Goal: Task Accomplishment & Management: Manage account settings

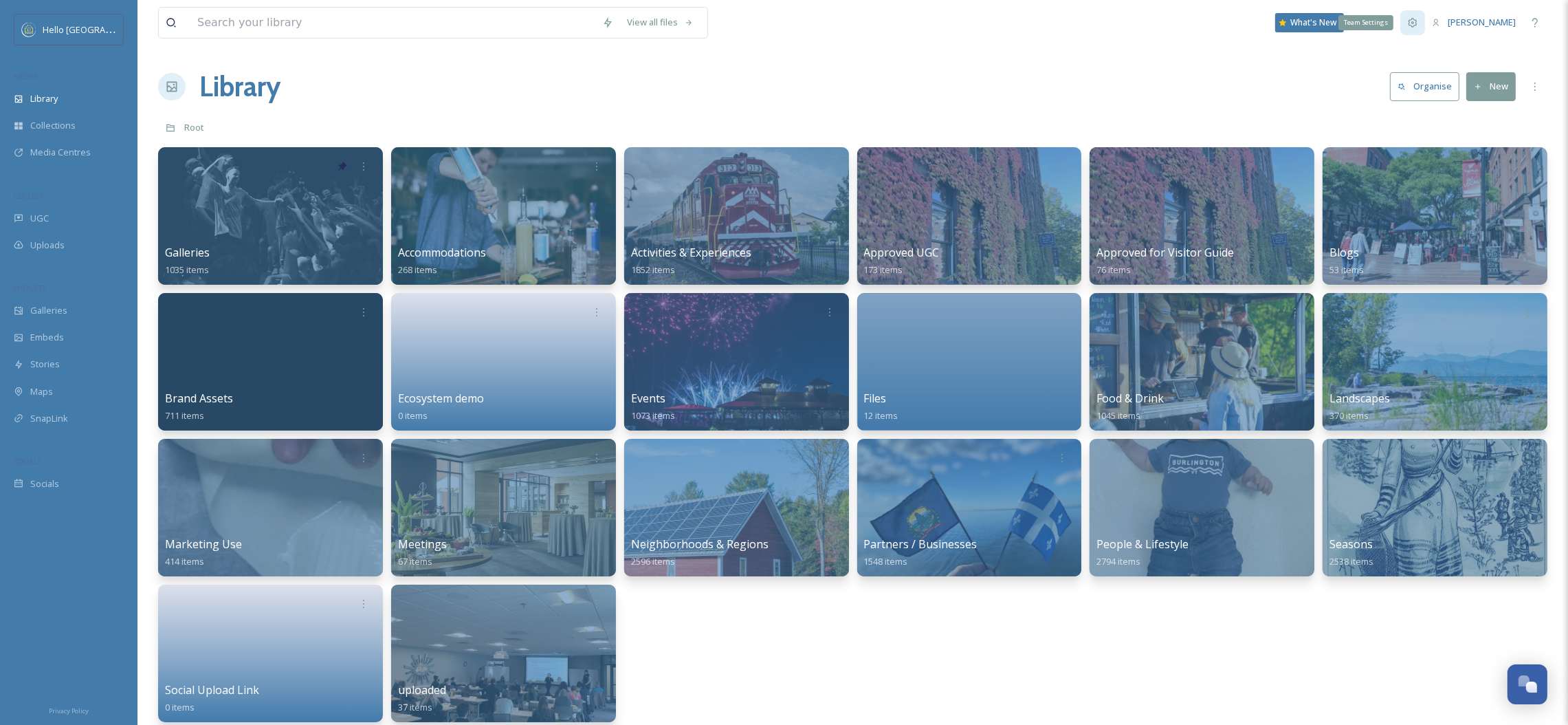
click at [1425, 24] on div "Team Settings" at bounding box center [1413, 23] width 25 height 25
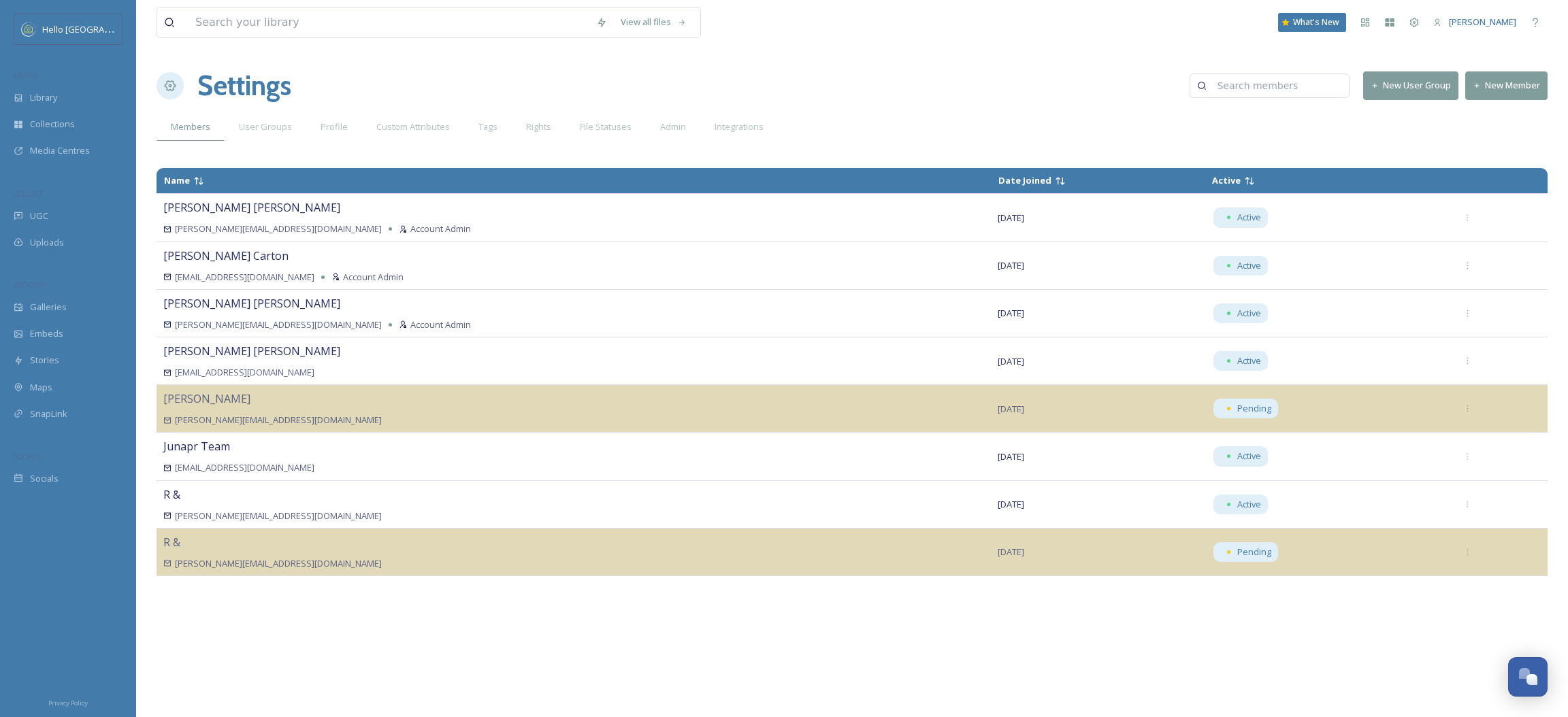
click at [1503, 85] on button "New Member" at bounding box center [1506, 85] width 82 height 28
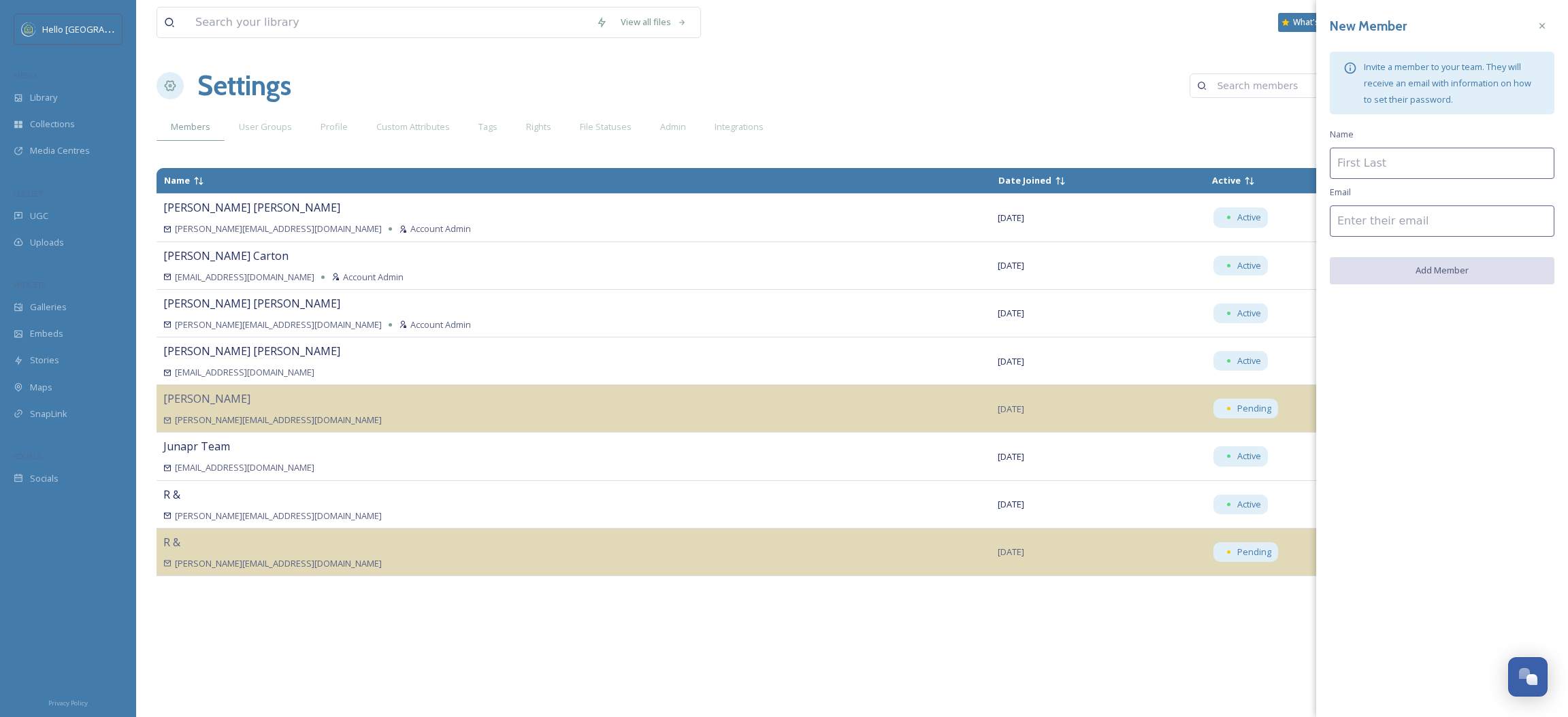
click at [1410, 148] on input at bounding box center [1442, 163] width 225 height 31
paste input "[PERSON_NAME]"
click at [1407, 169] on input "[PERSON_NAME]" at bounding box center [1442, 163] width 225 height 31
type input "L"
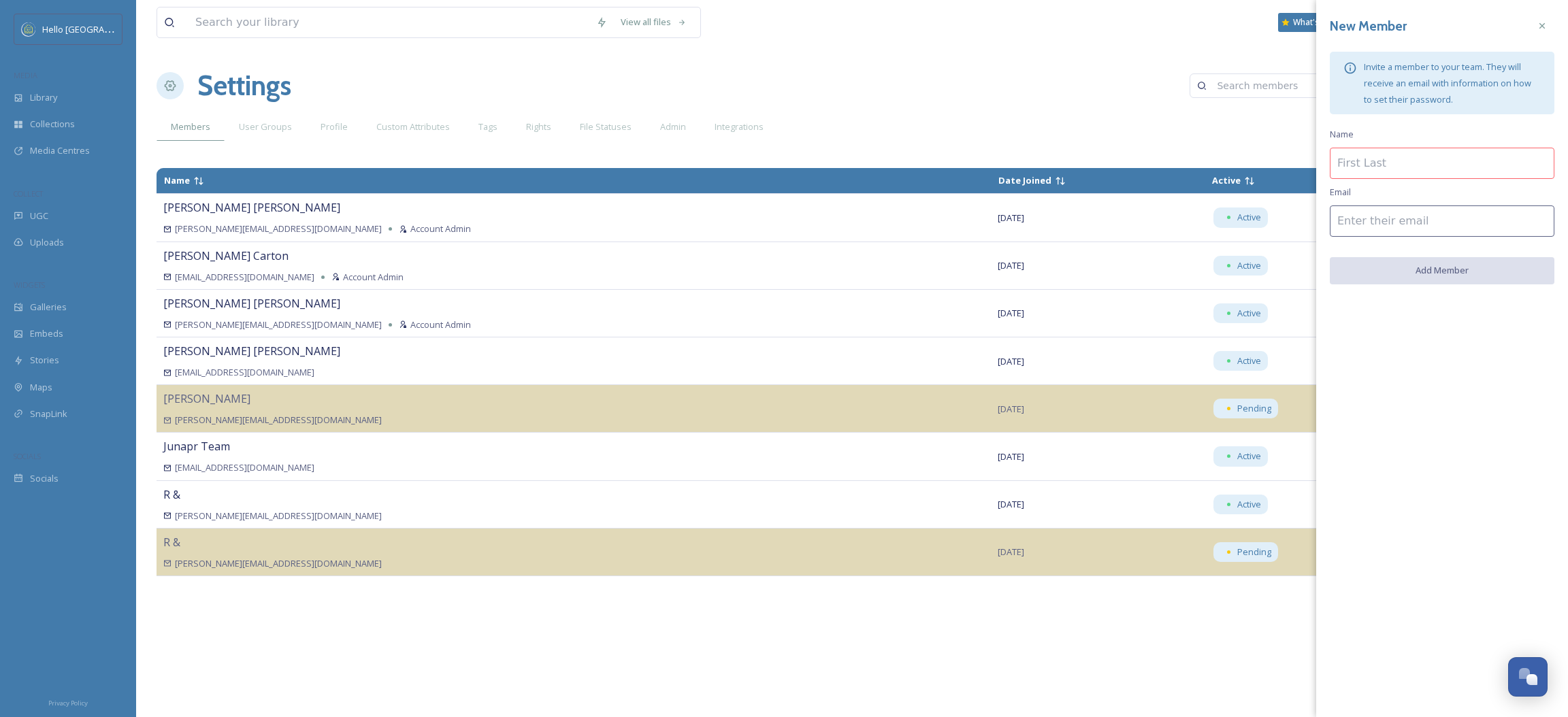
paste input "[PERSON_NAME]"
type input "[PERSON_NAME]"
click at [1398, 216] on input at bounding box center [1442, 220] width 225 height 31
paste input "[EMAIL_ADDRESS][DOMAIN_NAME]"
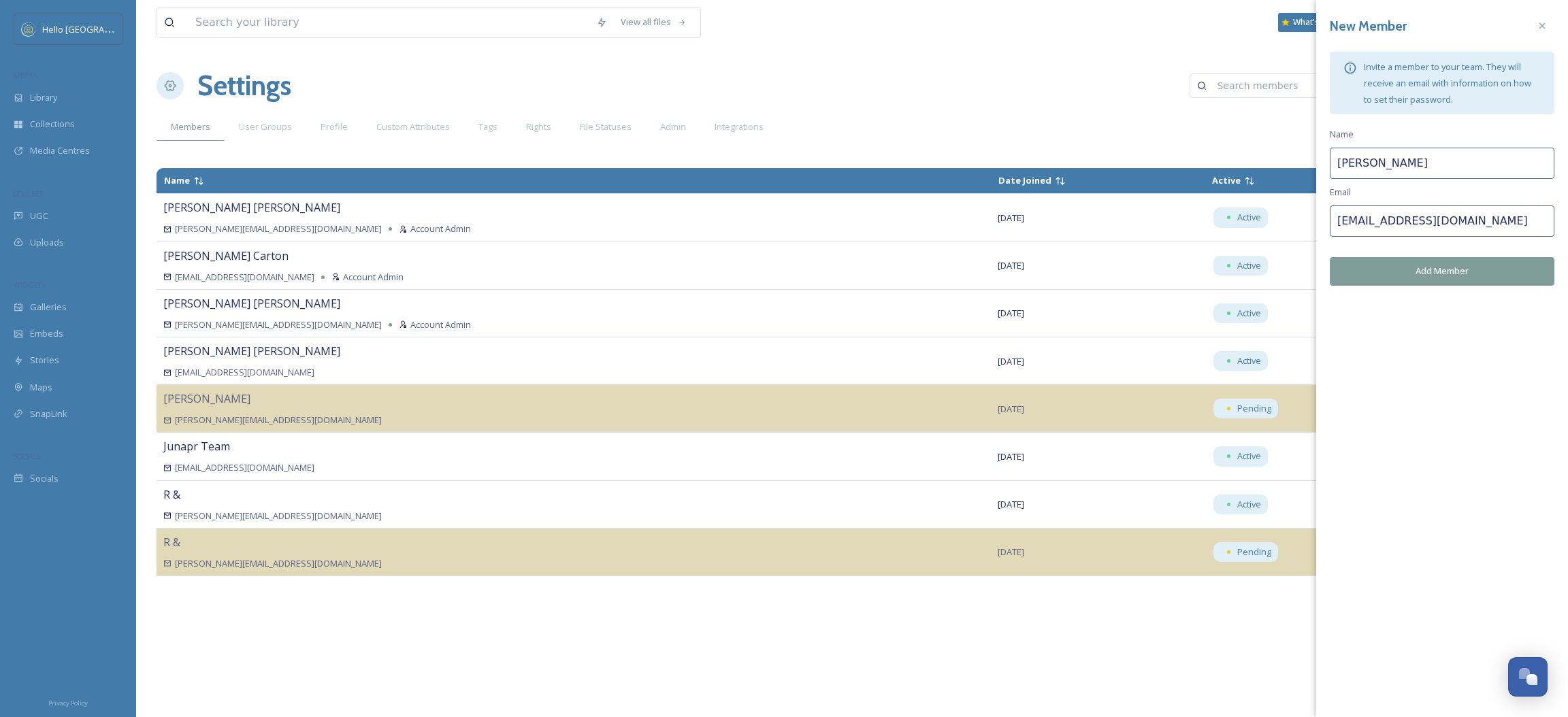
type input "[EMAIL_ADDRESS][DOMAIN_NAME]"
click at [1383, 276] on button "Add Member" at bounding box center [1442, 271] width 225 height 28
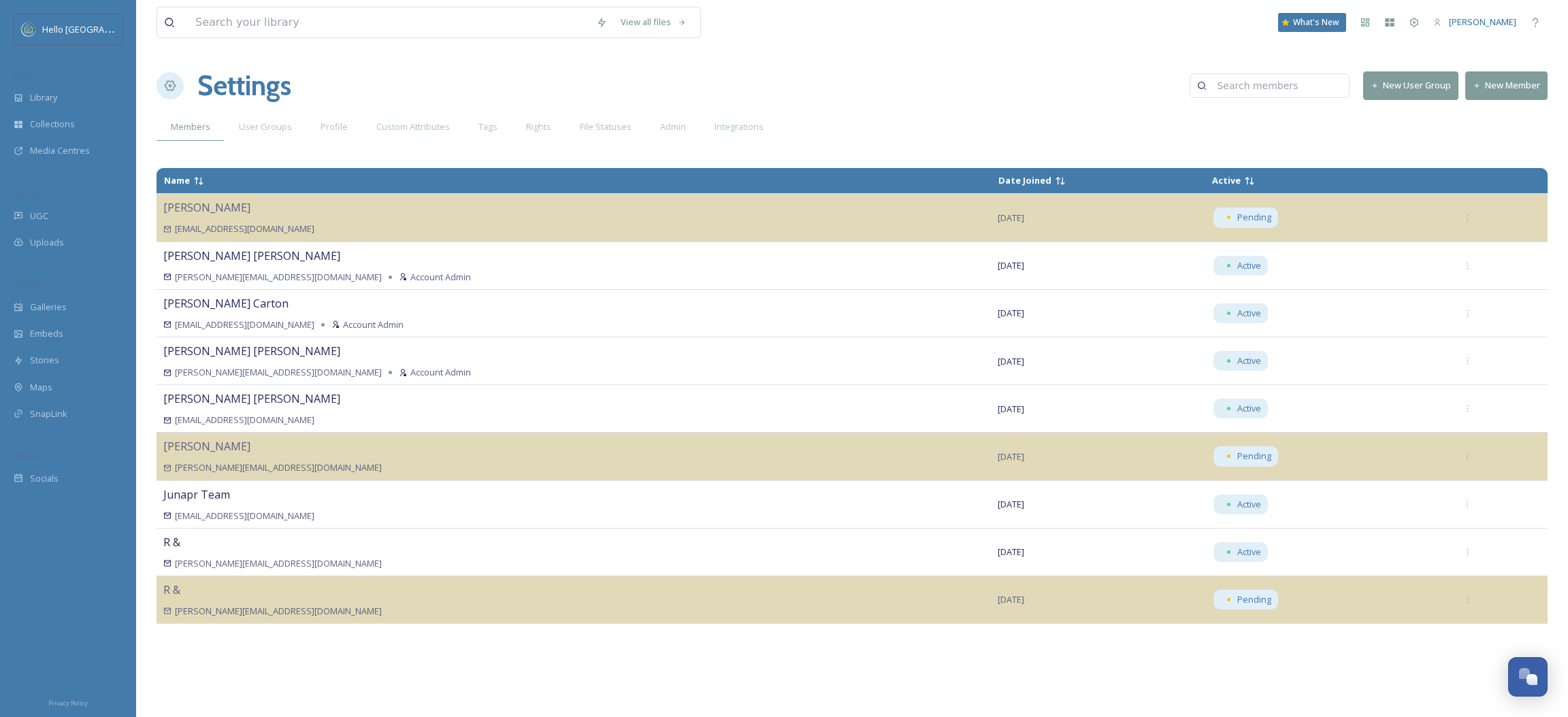
click at [1487, 72] on button "New Member" at bounding box center [1506, 85] width 82 height 28
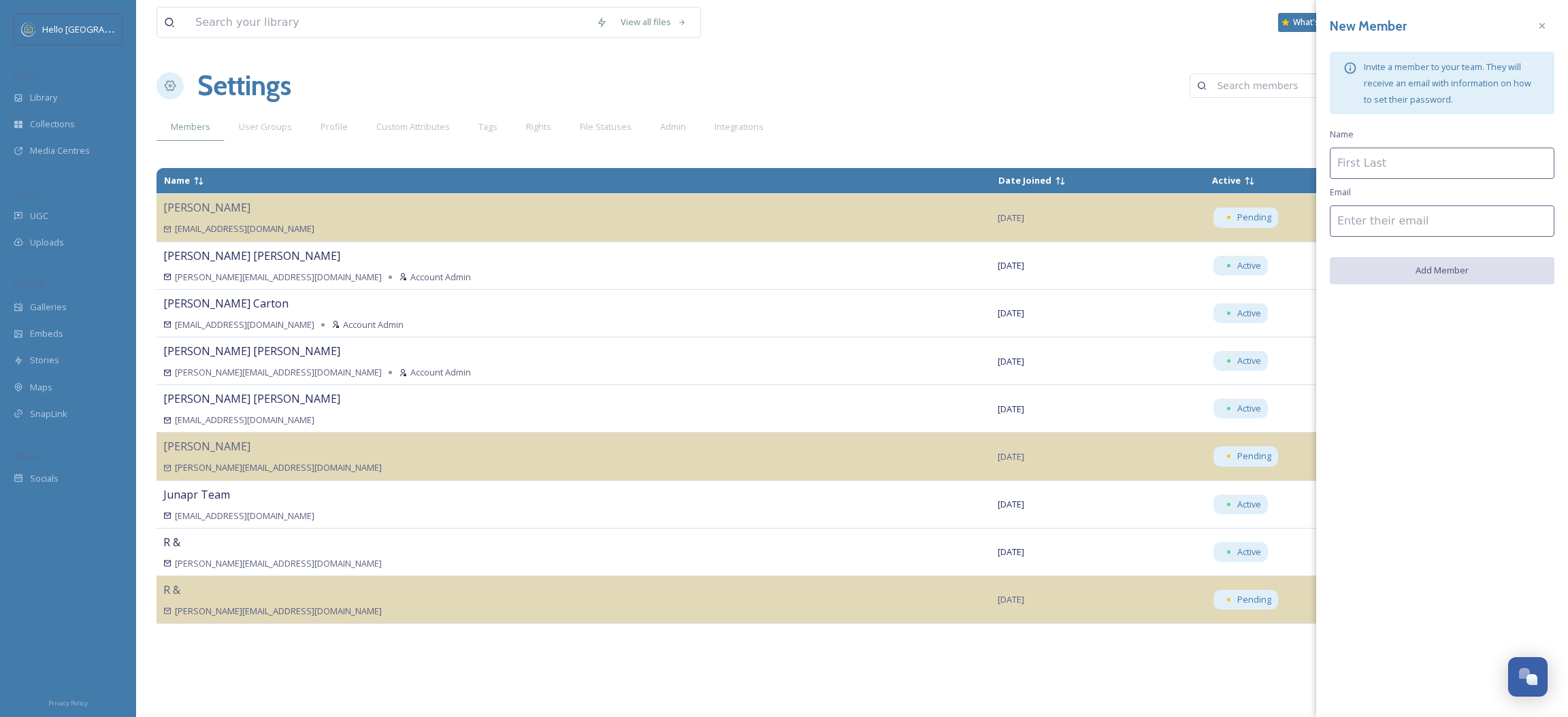
click at [1366, 166] on input at bounding box center [1442, 163] width 225 height 31
paste input "[PERSON_NAME]"
type input "[PERSON_NAME]"
click at [1385, 230] on input at bounding box center [1442, 220] width 225 height 31
paste input "[EMAIL_ADDRESS][DOMAIN_NAME]"
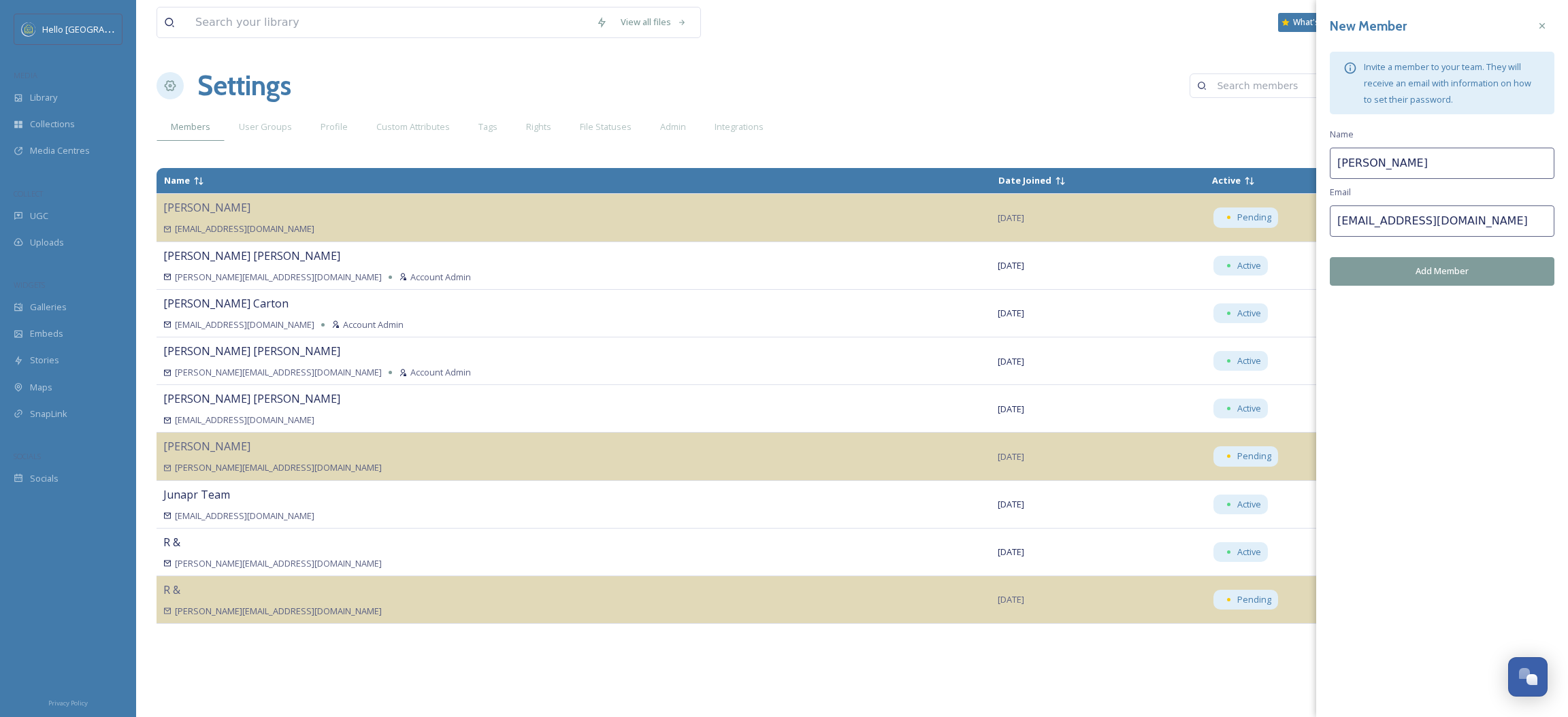
type input "[EMAIL_ADDRESS][DOMAIN_NAME]"
click at [1377, 263] on button "Add Member" at bounding box center [1442, 271] width 225 height 28
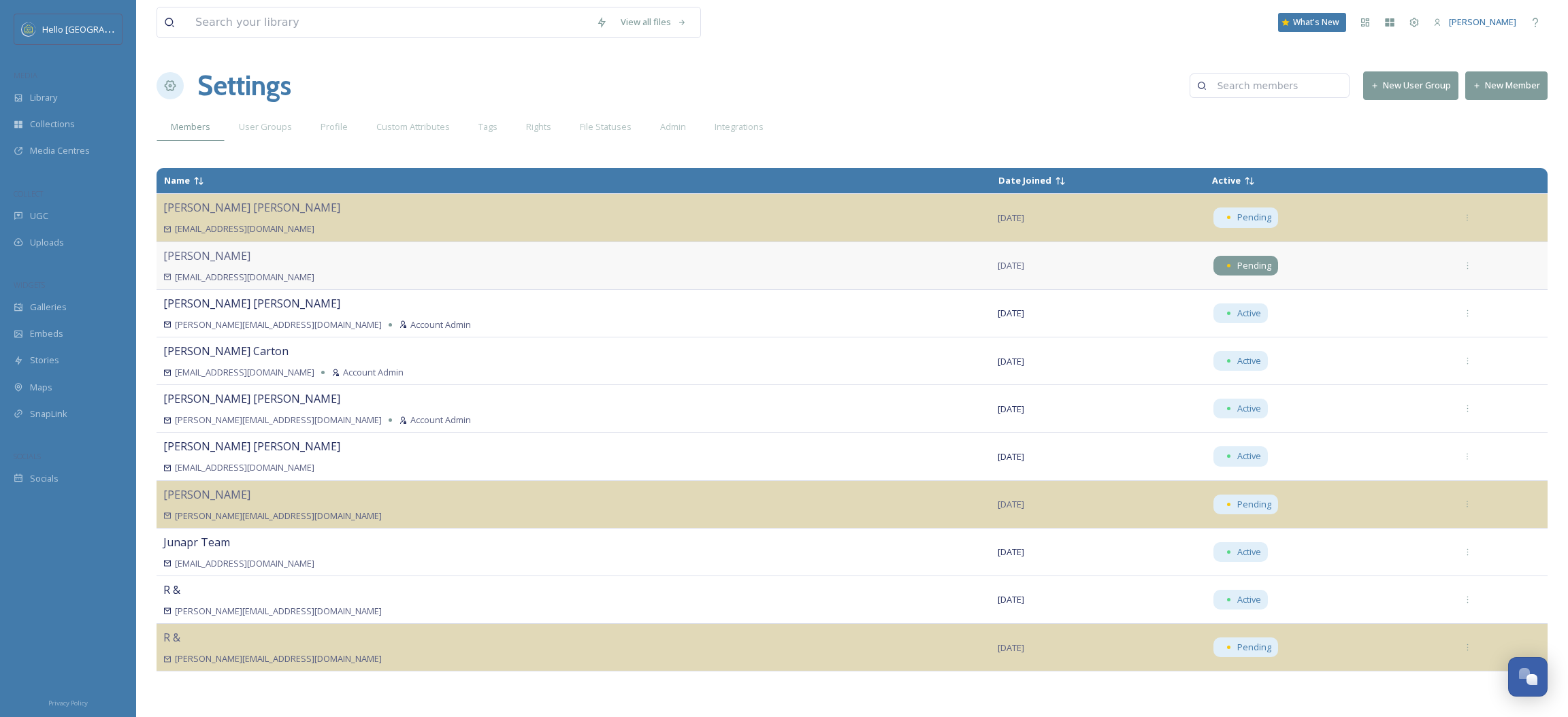
click at [1237, 271] on span "Pending" at bounding box center [1254, 265] width 34 height 13
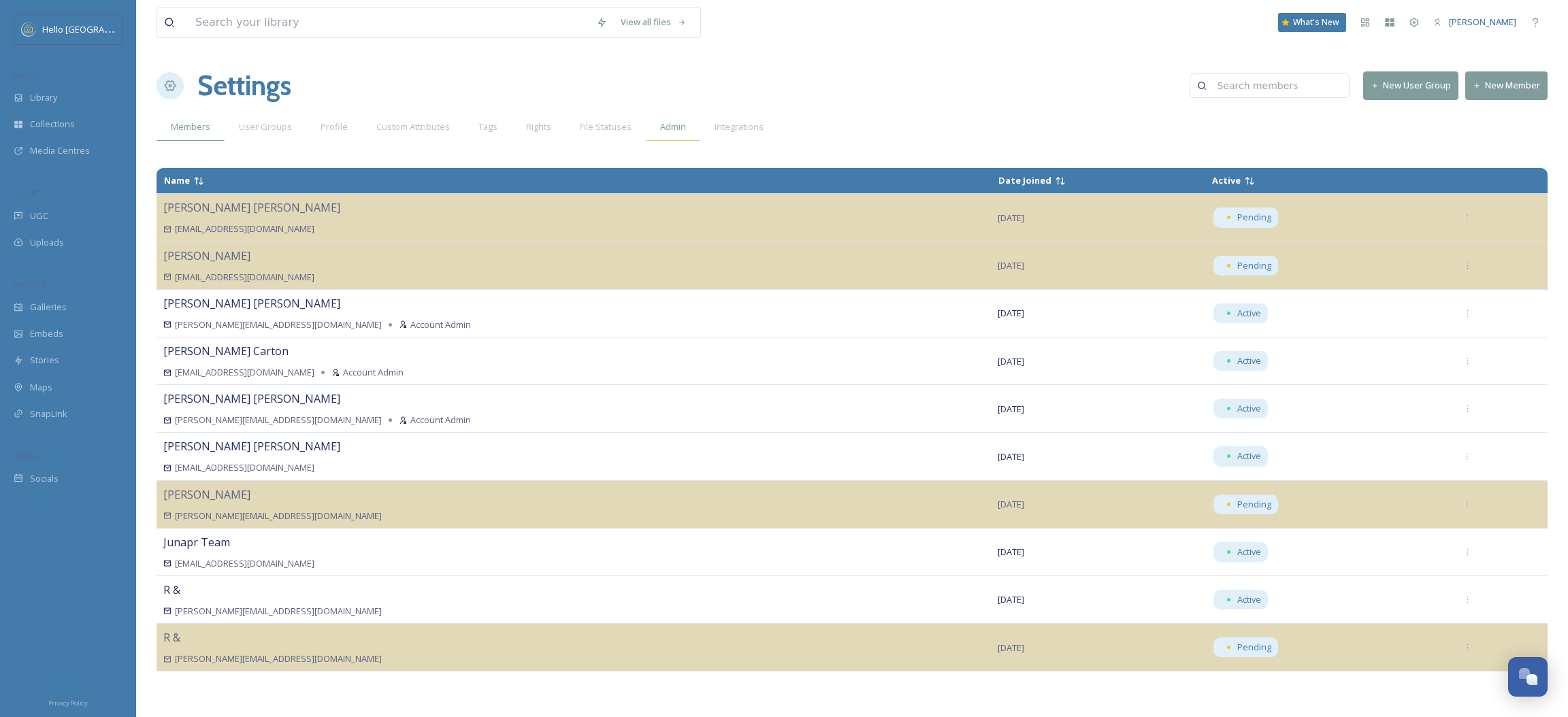
click at [655, 125] on div "Admin" at bounding box center [673, 127] width 54 height 28
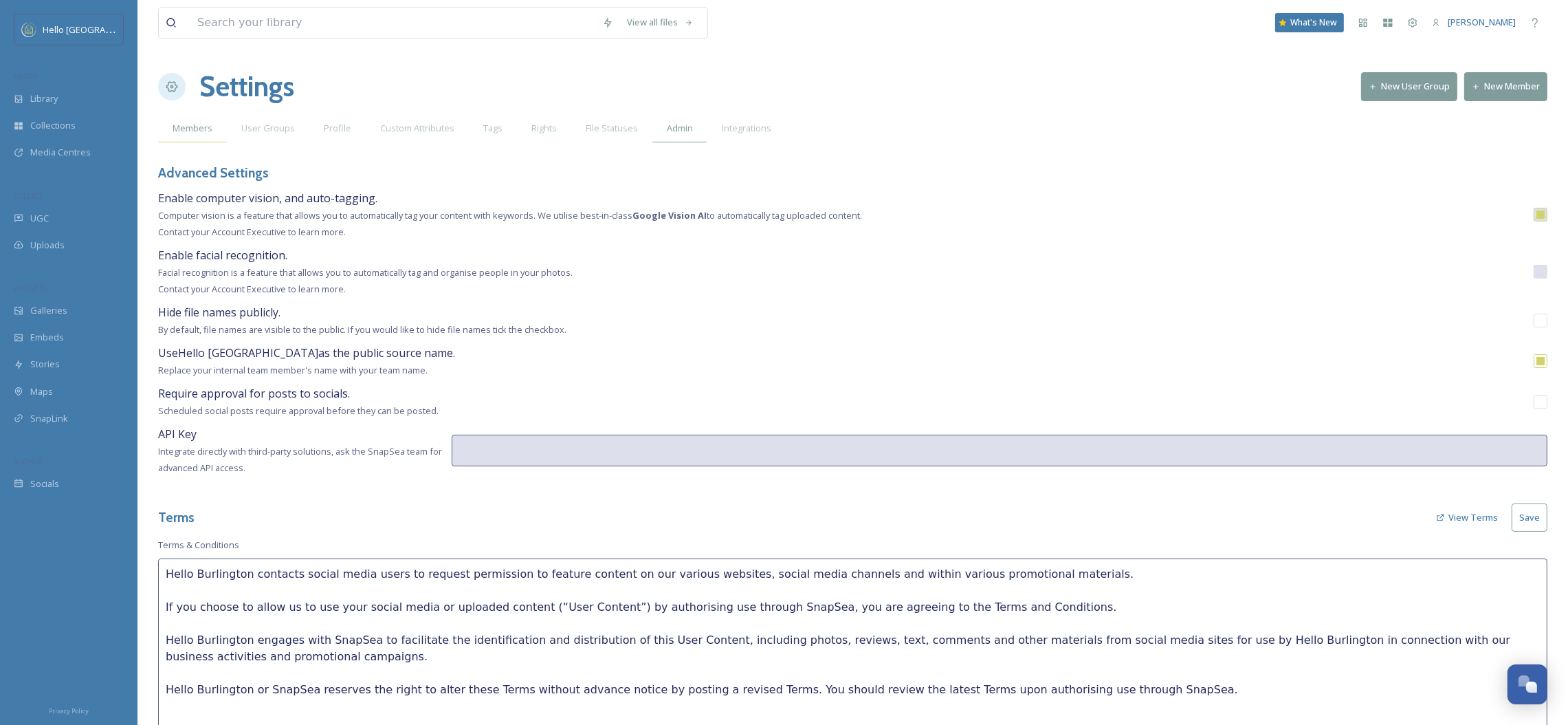
click at [184, 131] on span "Members" at bounding box center [192, 128] width 40 height 13
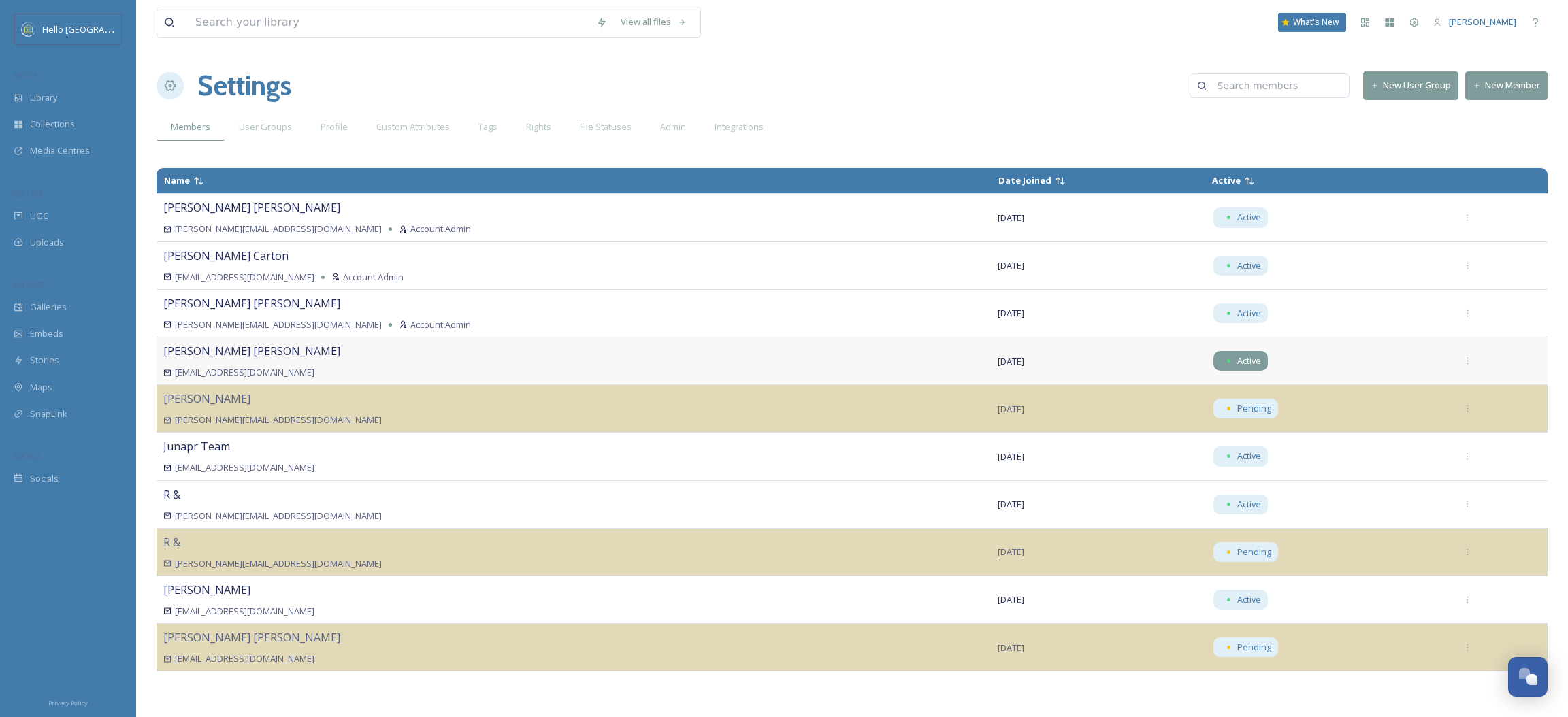
click at [1214, 369] on div "Active" at bounding box center [1241, 361] width 54 height 20
click at [1237, 364] on span "Active" at bounding box center [1249, 360] width 24 height 13
click at [1237, 363] on span "Active" at bounding box center [1249, 360] width 24 height 13
click at [202, 351] on span "[PERSON_NAME]" at bounding box center [252, 351] width 177 height 15
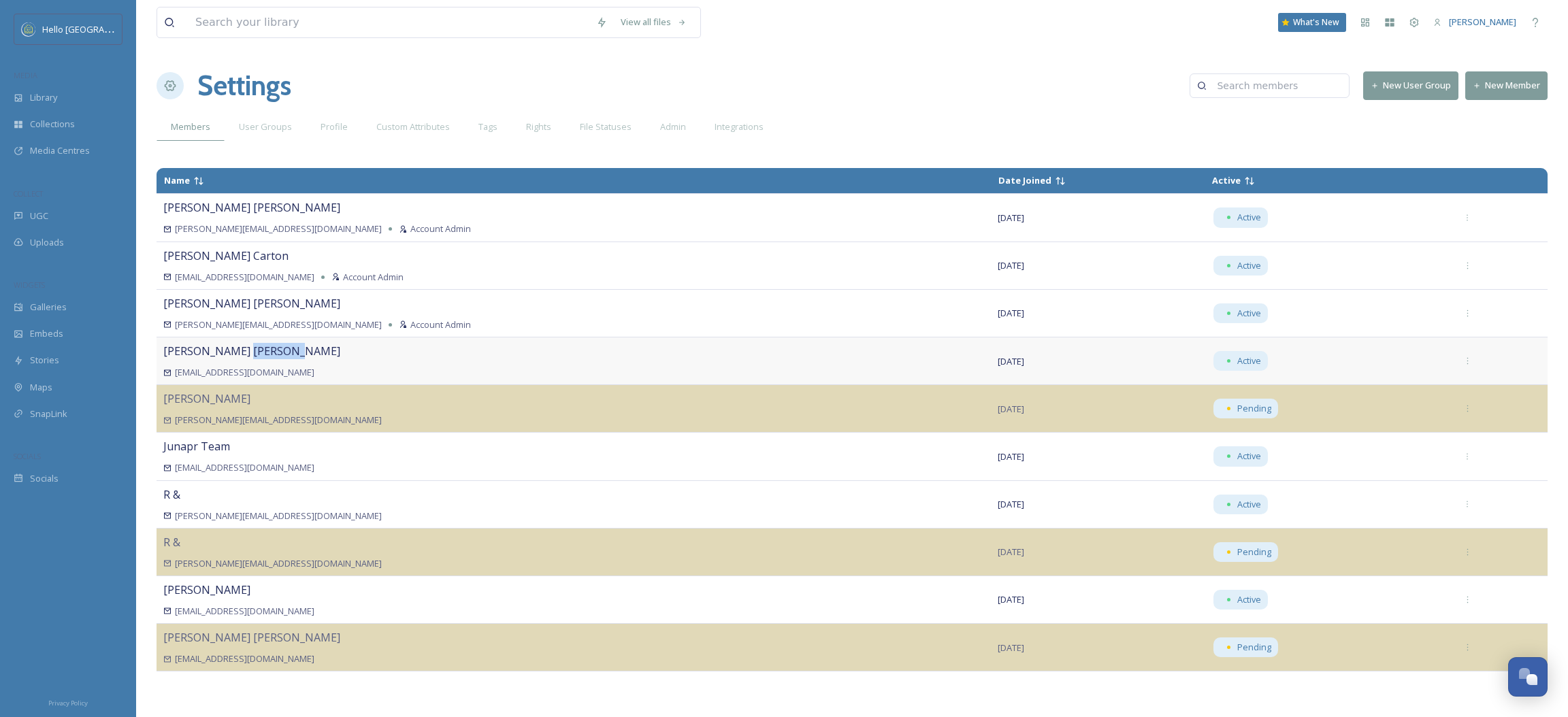
click at [202, 351] on span "[PERSON_NAME]" at bounding box center [252, 351] width 177 height 15
click at [1214, 353] on div "Active" at bounding box center [1241, 361] width 54 height 20
drag, startPoint x: 1197, startPoint y: 353, endPoint x: 1153, endPoint y: 369, distance: 46.8
click at [1212, 369] on span "Active" at bounding box center [1327, 361] width 230 height 20
